Goal: Transaction & Acquisition: Subscribe to service/newsletter

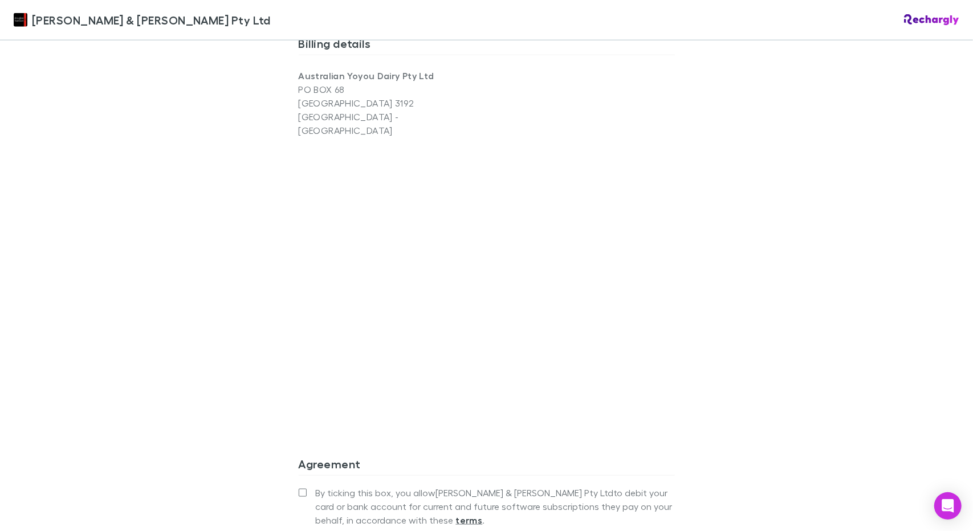
scroll to position [912, 0]
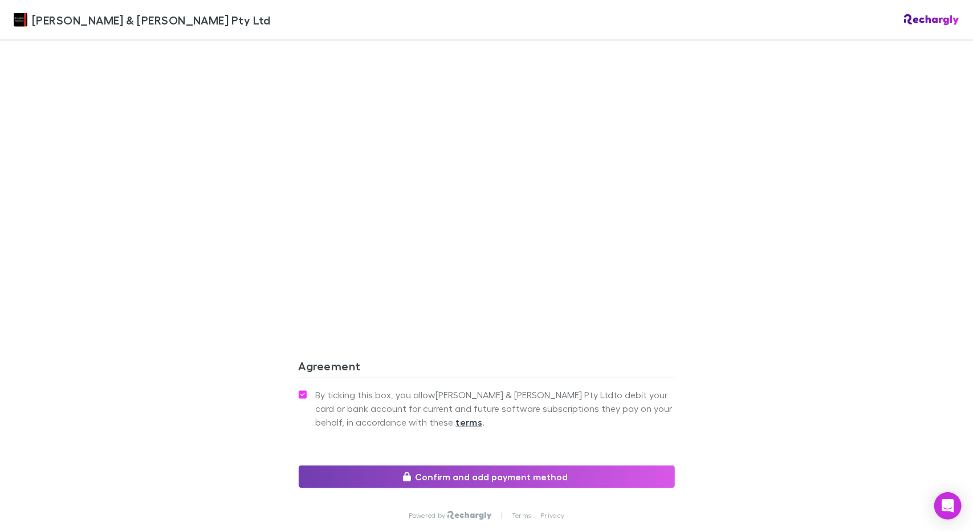
click at [487, 466] on button "Confirm and add payment method" at bounding box center [487, 477] width 376 height 23
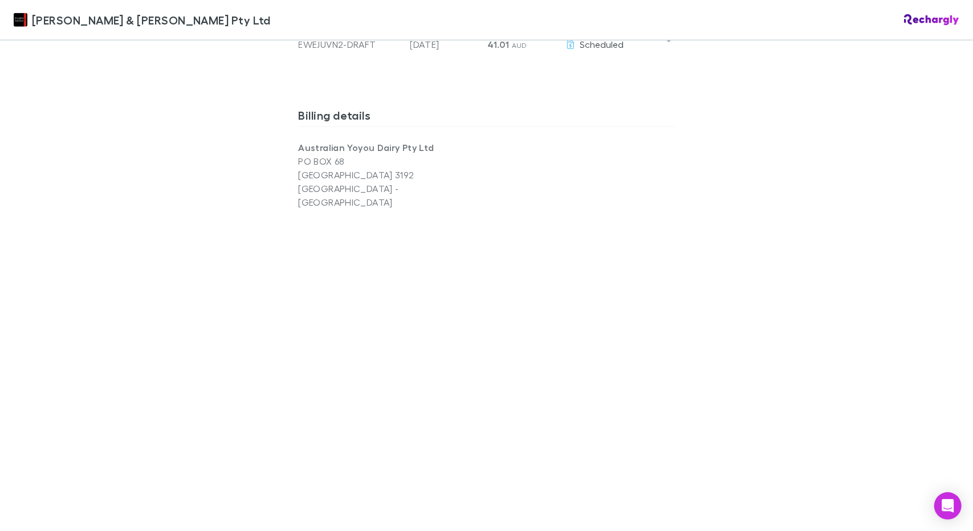
scroll to position [741, 0]
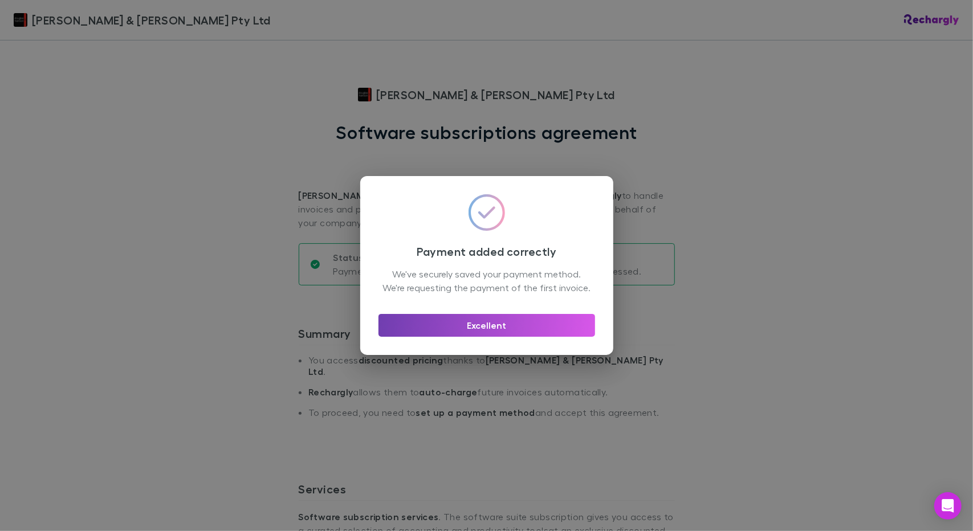
click at [478, 333] on button "Excellent" at bounding box center [486, 325] width 217 height 23
